Goal: Task Accomplishment & Management: Manage account settings

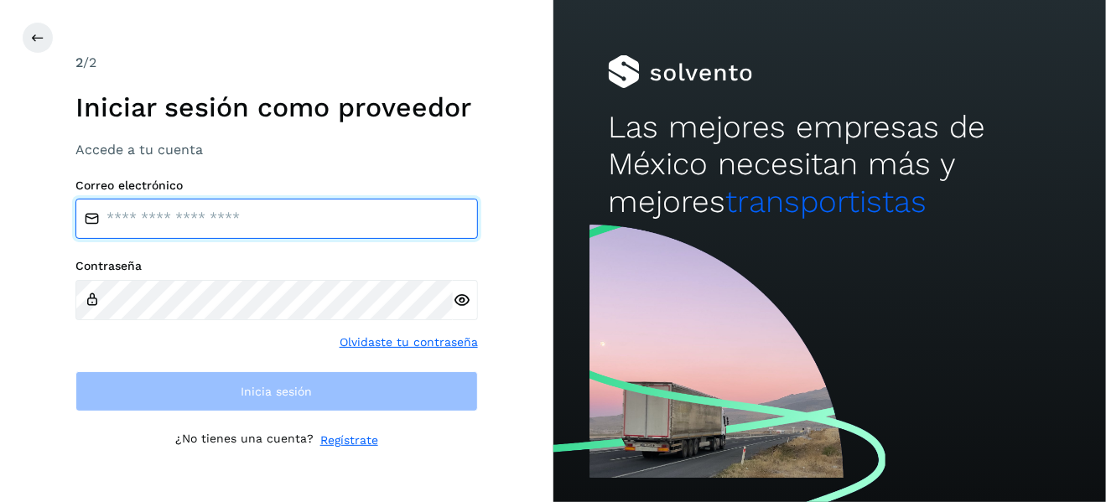
click at [223, 206] on input "email" at bounding box center [276, 219] width 403 height 40
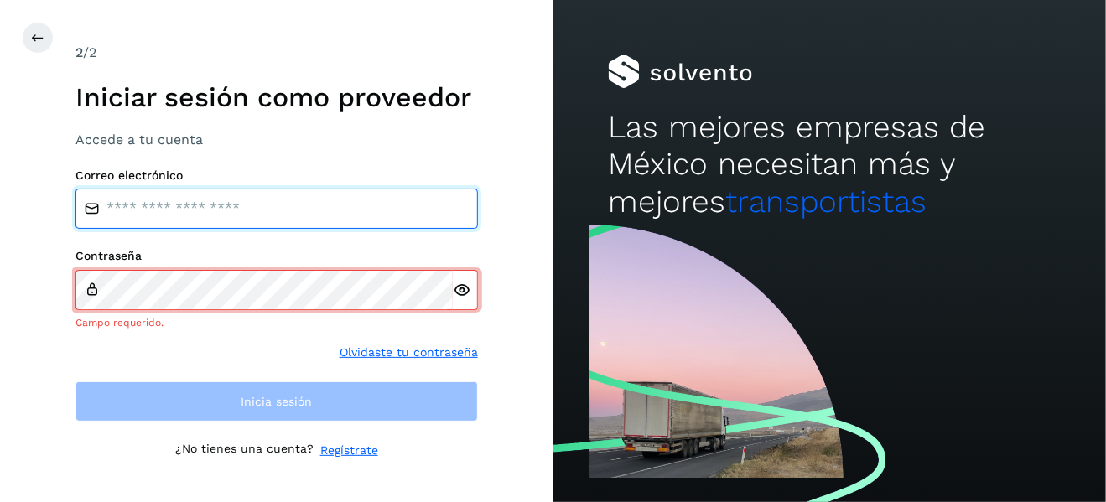
click at [261, 211] on input "email" at bounding box center [276, 209] width 403 height 40
click at [294, 208] on input "email" at bounding box center [276, 209] width 403 height 40
type input "*"
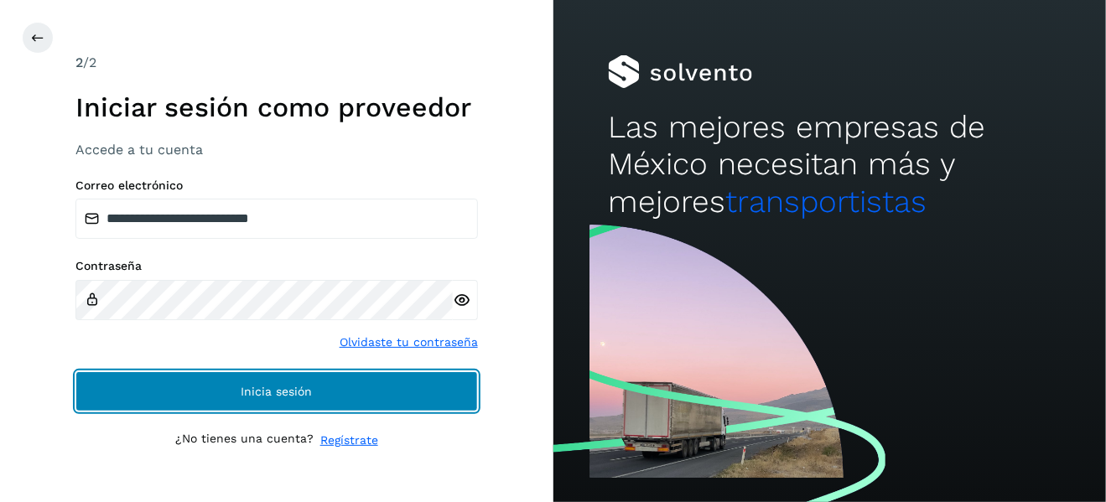
click at [276, 387] on span "Inicia sesión" at bounding box center [276, 392] width 71 height 12
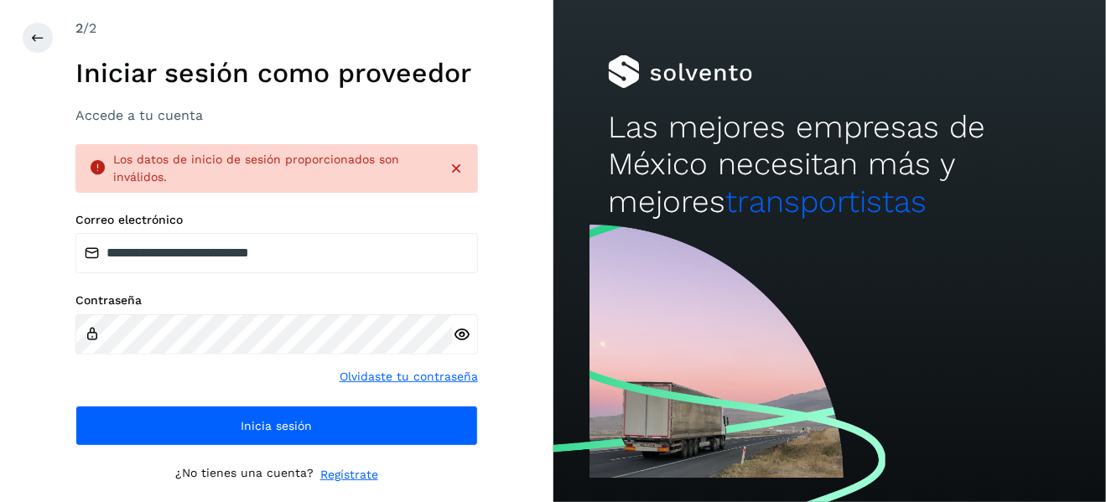
click at [461, 331] on icon at bounding box center [462, 335] width 18 height 18
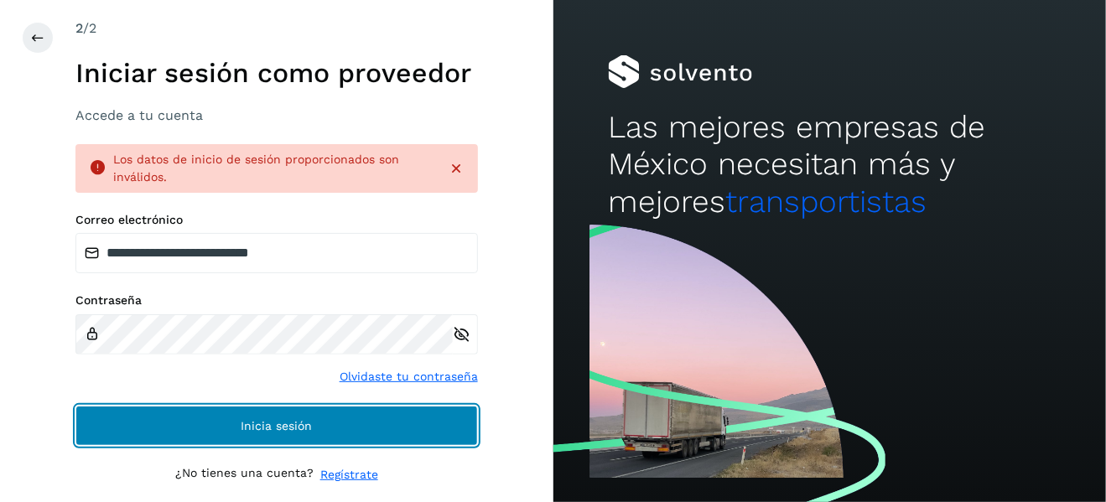
click at [244, 431] on span "Inicia sesión" at bounding box center [276, 426] width 71 height 12
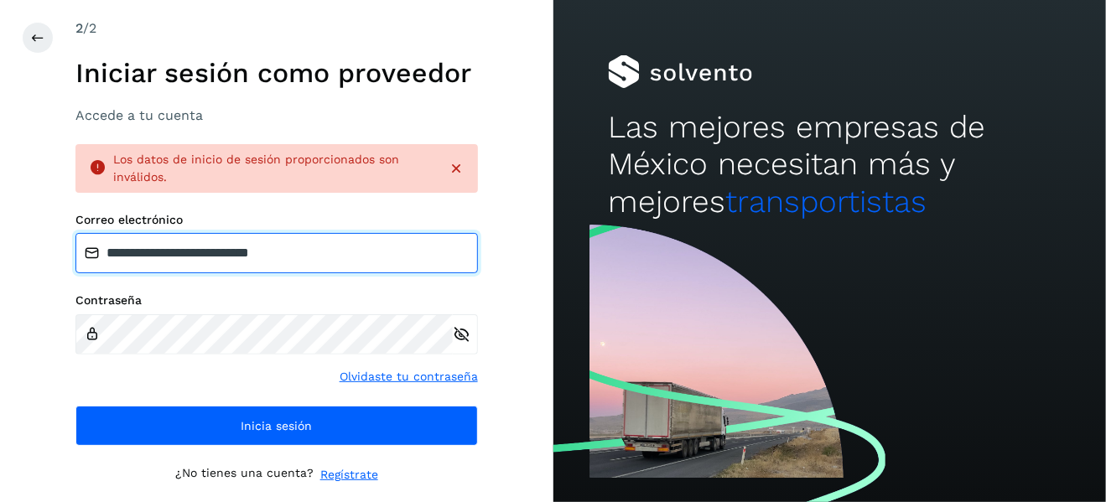
drag, startPoint x: 202, startPoint y: 256, endPoint x: 66, endPoint y: 248, distance: 136.1
click at [66, 248] on div "**********" at bounding box center [277, 251] width 554 height 502
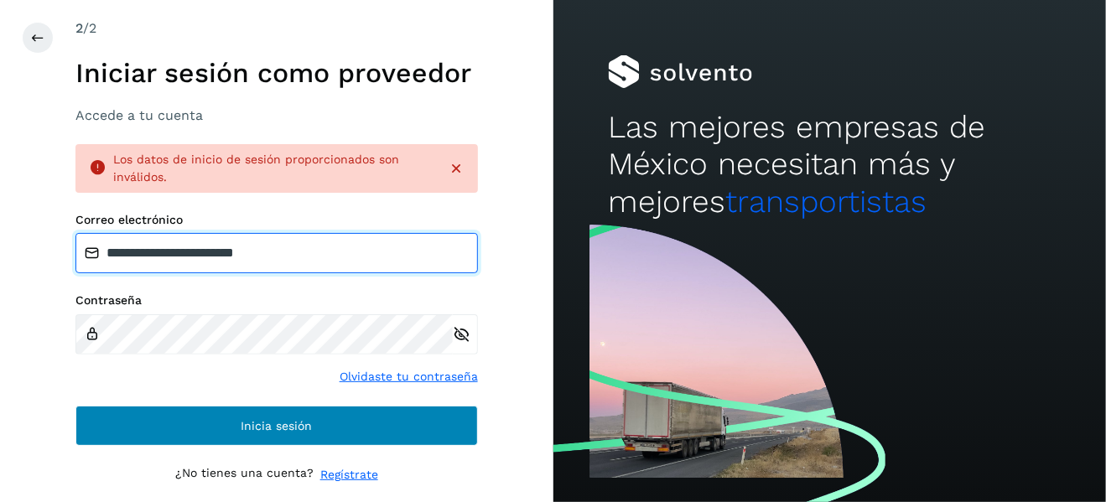
type input "**********"
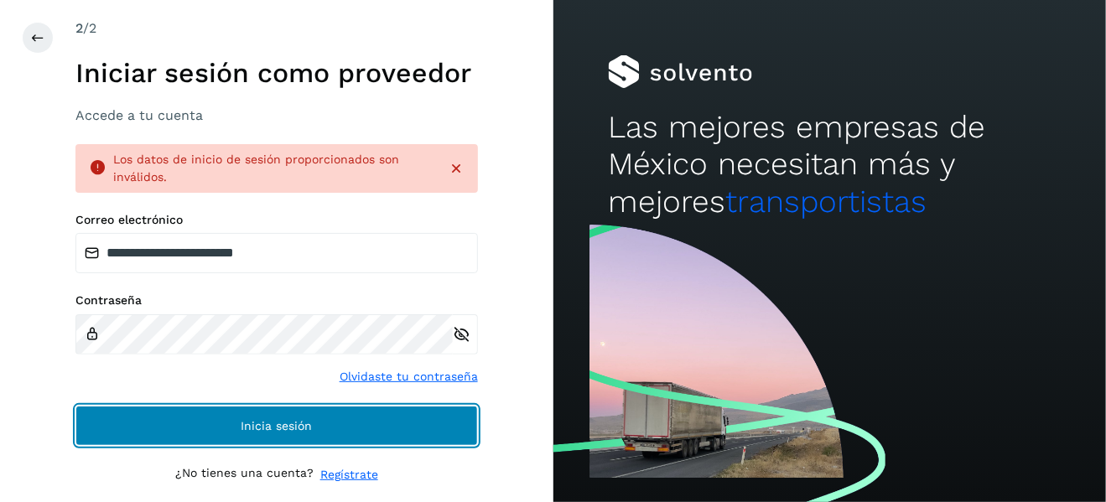
click at [215, 414] on button "Inicia sesión" at bounding box center [276, 426] width 403 height 40
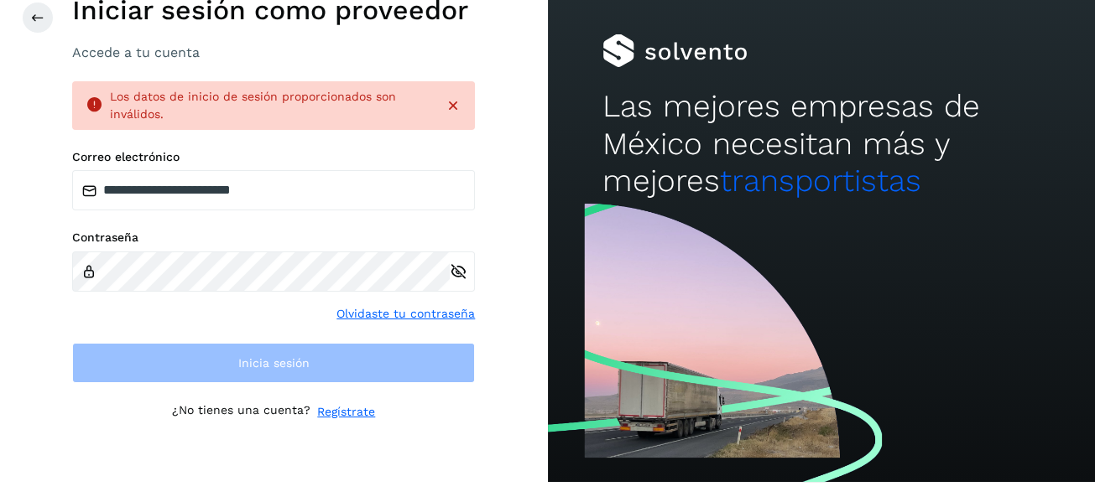
scroll to position [29, 0]
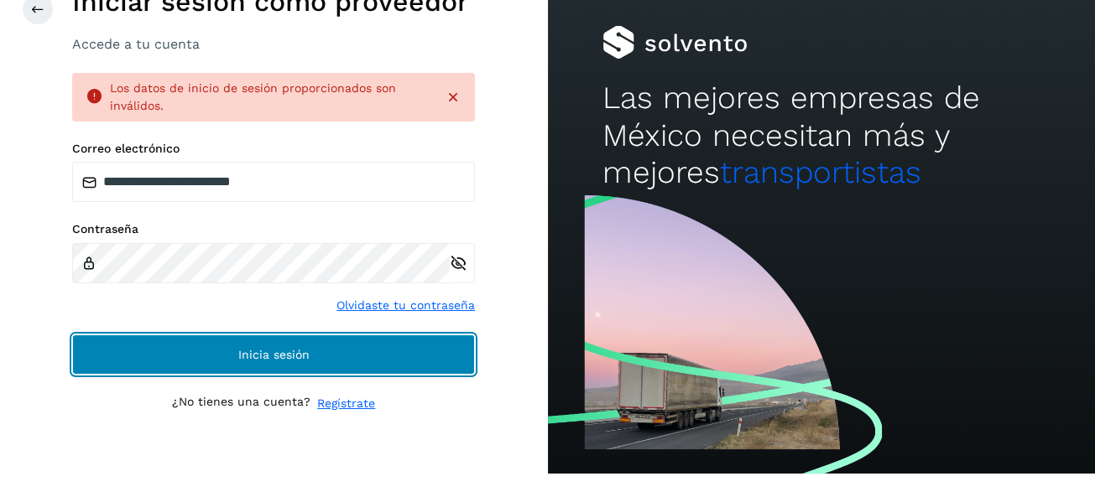
click at [148, 351] on button "Inicia sesión" at bounding box center [273, 355] width 403 height 40
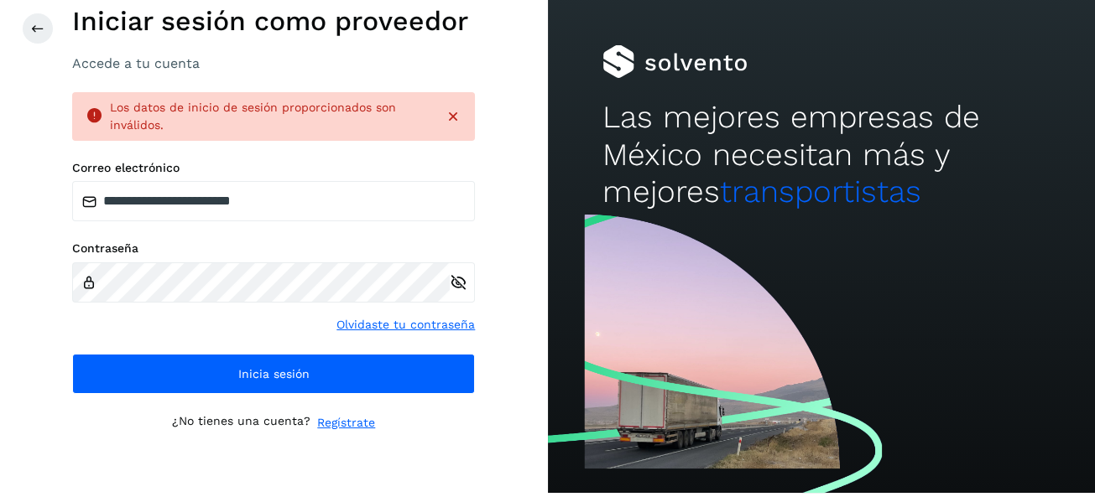
scroll to position [0, 0]
